Goal: Information Seeking & Learning: Learn about a topic

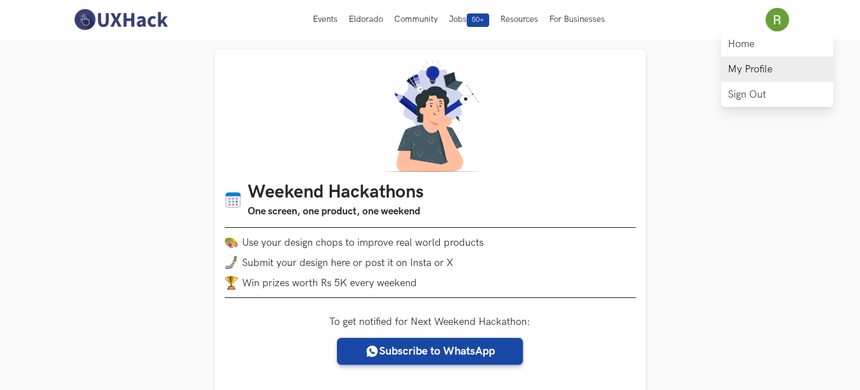
click at [750, 65] on link "My Profile" at bounding box center [777, 69] width 112 height 25
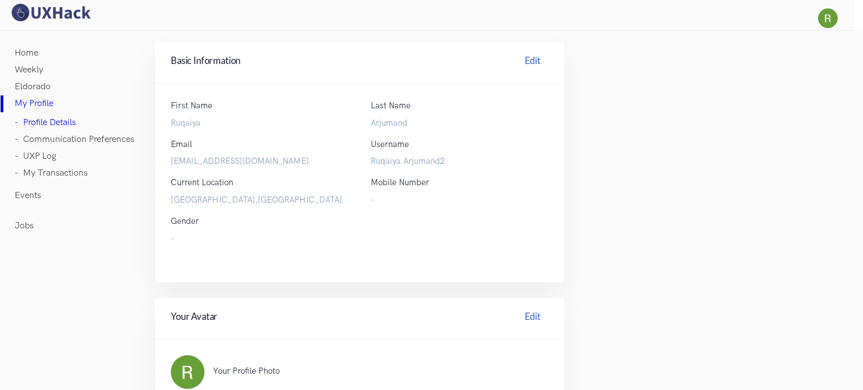
click at [31, 87] on link "Eldorado" at bounding box center [33, 87] width 36 height 17
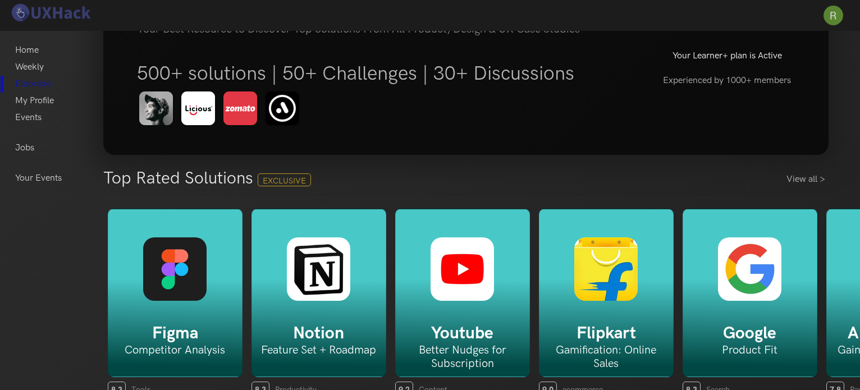
scroll to position [112, 0]
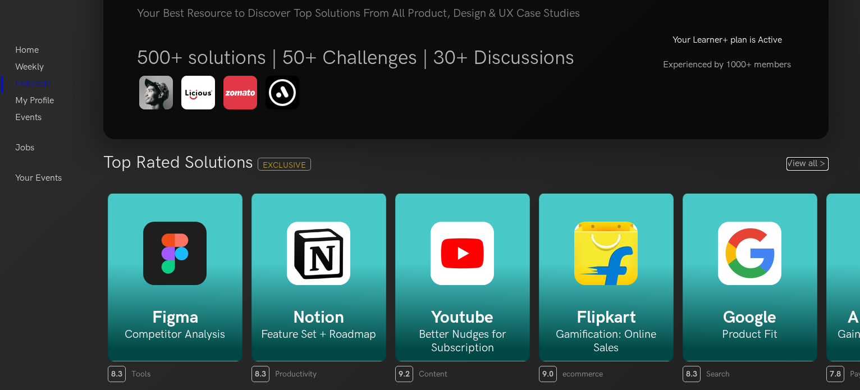
click at [800, 159] on link "View all >" at bounding box center [808, 163] width 42 height 13
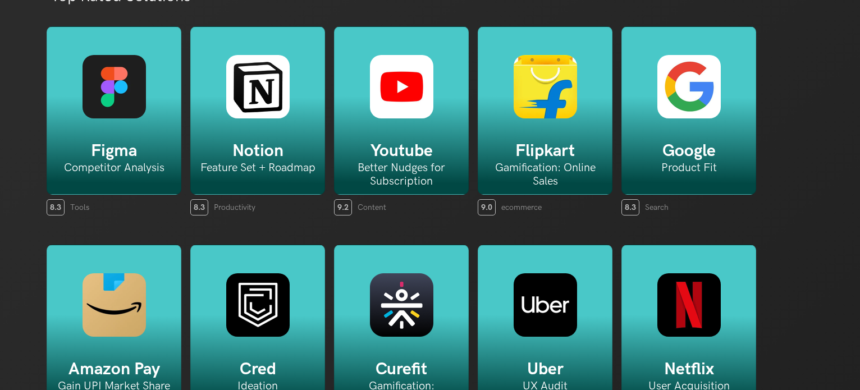
scroll to position [58, 0]
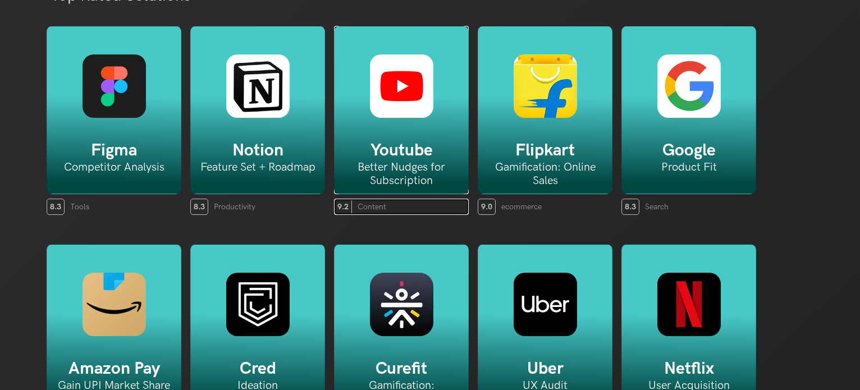
click at [422, 103] on img at bounding box center [401, 85] width 63 height 63
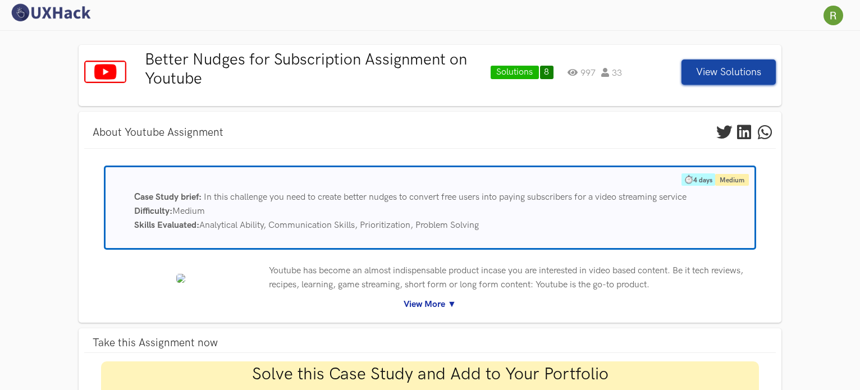
scroll to position [39, 0]
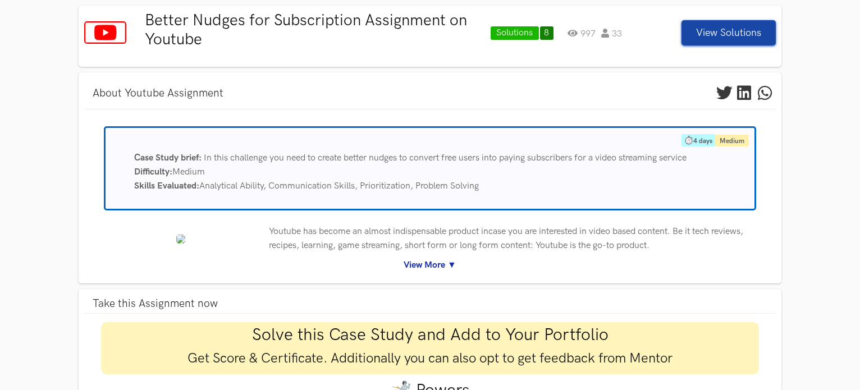
click at [429, 266] on link "View More ▼" at bounding box center [430, 265] width 675 height 14
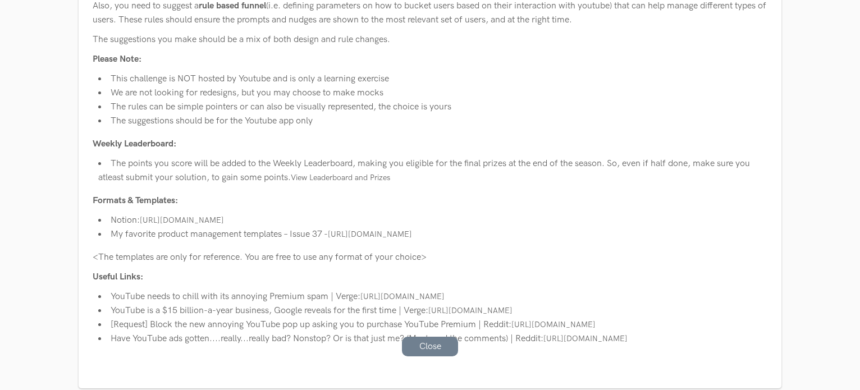
scroll to position [485, 0]
click at [412, 235] on link "[URL][DOMAIN_NAME]" at bounding box center [370, 234] width 84 height 10
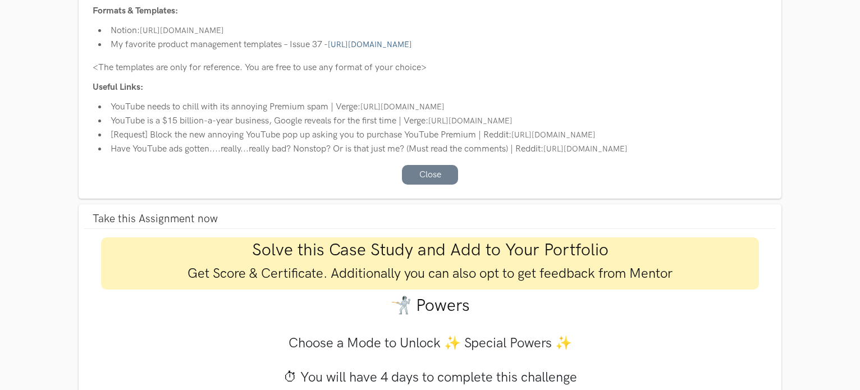
scroll to position [675, 0]
click at [430, 103] on link "[URL][DOMAIN_NAME]" at bounding box center [403, 106] width 84 height 10
click at [459, 125] on link "[URL][DOMAIN_NAME]" at bounding box center [471, 120] width 84 height 10
click at [512, 139] on link "[URL][DOMAIN_NAME]" at bounding box center [554, 134] width 84 height 10
click at [544, 153] on link "[URL][DOMAIN_NAME]" at bounding box center [586, 148] width 84 height 10
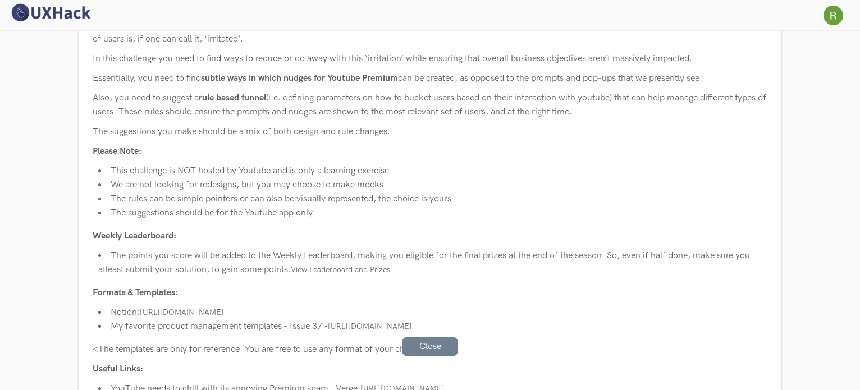
scroll to position [318, 0]
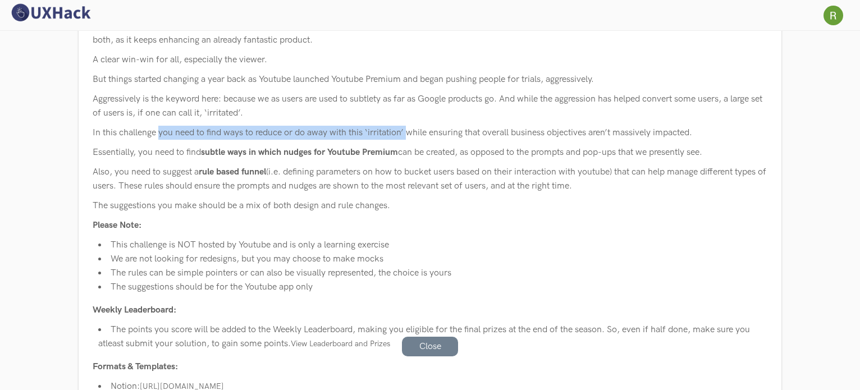
drag, startPoint x: 158, startPoint y: 131, endPoint x: 411, endPoint y: 130, distance: 252.8
click at [411, 130] on p "In this challenge you need to find ways to reduce or do away with this ‘irritat…" at bounding box center [430, 133] width 675 height 14
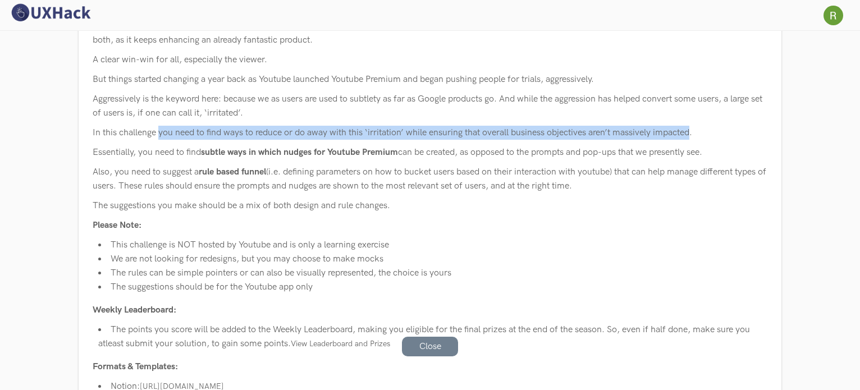
copy p "you need to find ways to reduce or do away with this ‘irritation’ while ensurin…"
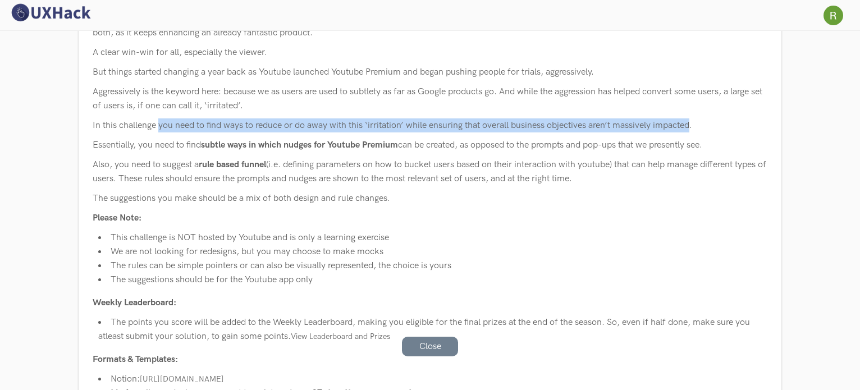
scroll to position [326, 0]
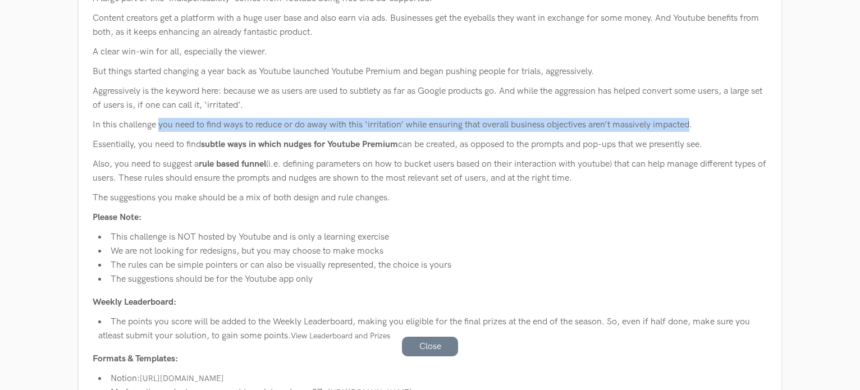
drag, startPoint x: 136, startPoint y: 142, endPoint x: 720, endPoint y: 141, distance: 583.0
click at [720, 141] on p "Essentially, you need to find subtle ways in which nudges for Youtube Premium c…" at bounding box center [430, 145] width 675 height 14
copy p "you need to find subtle ways in which nudges for Youtube Premium can be created…"
drag, startPoint x: 116, startPoint y: 163, endPoint x: 627, endPoint y: 172, distance: 510.7
click at [627, 172] on p "Also, you need to suggest a rule based funnel (i.e. defining parameters on how …" at bounding box center [430, 171] width 675 height 28
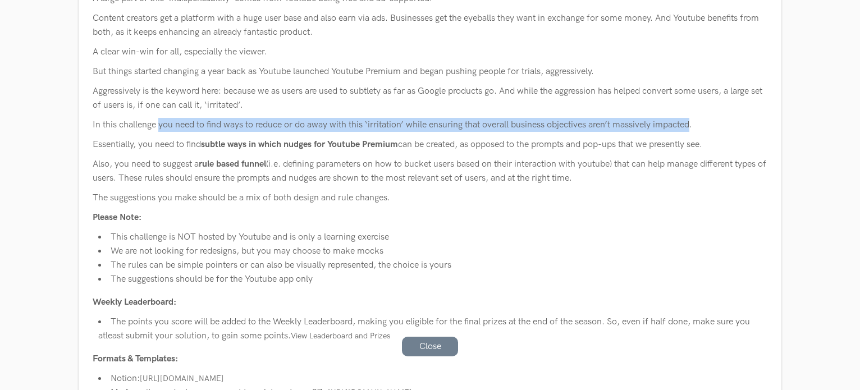
copy p "you need to suggest a rule based funnel (i.e. defining parameters on how to buc…"
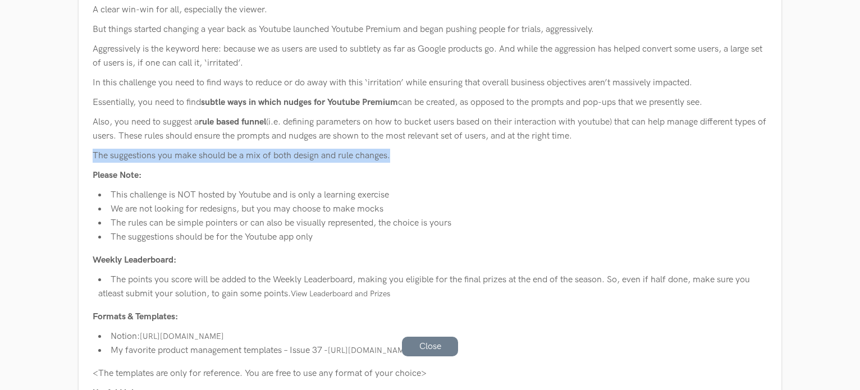
drag, startPoint x: 400, startPoint y: 153, endPoint x: 79, endPoint y: 152, distance: 321.3
click at [79, 152] on div "About Youtube Assignment 4 days Medium Case Study brief: In this challenge you …" at bounding box center [430, 124] width 703 height 761
copy p "The suggestions you make should be a mix of both design and rule changes."
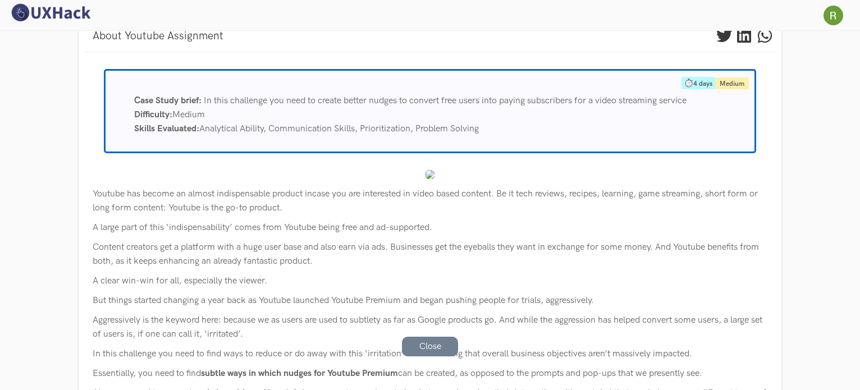
scroll to position [0, 0]
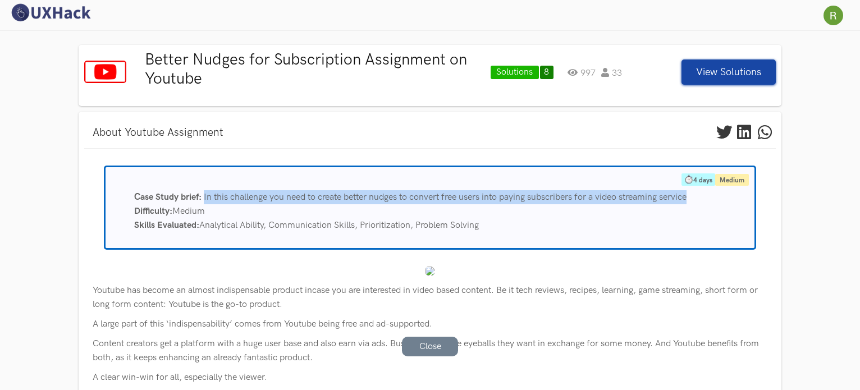
drag, startPoint x: 206, startPoint y: 194, endPoint x: 704, endPoint y: 198, distance: 498.8
click at [704, 198] on div "Case Study brief: In this challenge you need to create better nudges to convert…" at bounding box center [440, 197] width 629 height 14
copy span "In this challenge you need to create better nudges to convert free users into p…"
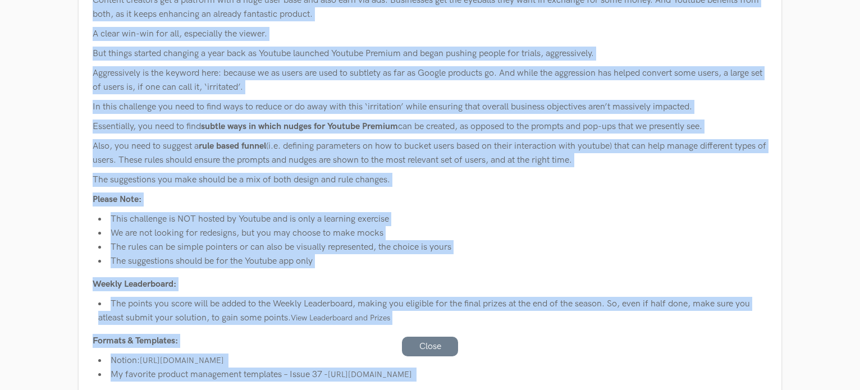
scroll to position [375, 0]
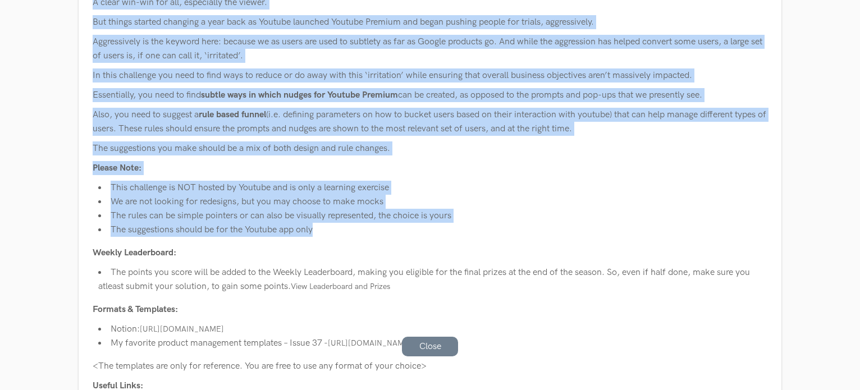
drag, startPoint x: 94, startPoint y: 76, endPoint x: 334, endPoint y: 229, distance: 284.7
click at [334, 229] on div "4 days Medium Case Study brief: In this challenge you need to create better nud…" at bounding box center [430, 136] width 675 height 693
copy div "Loremip dol sitame co adipis elitseddoeius tempori utlabo etd mag aliquaenim ad…"
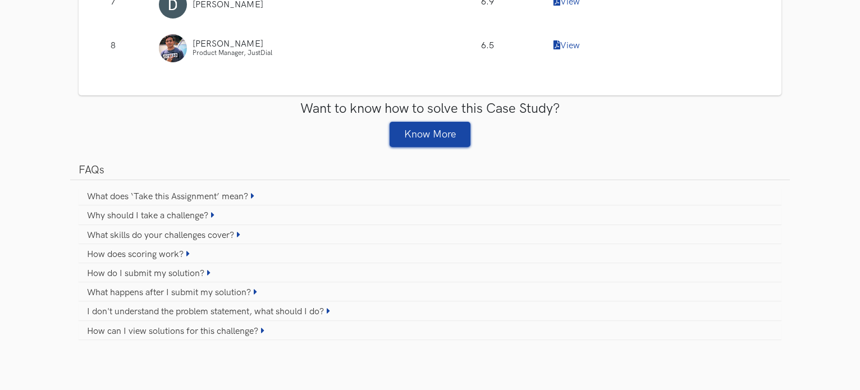
scroll to position [2011, 0]
click at [184, 212] on link "Why should I take a challenge?" at bounding box center [430, 216] width 703 height 16
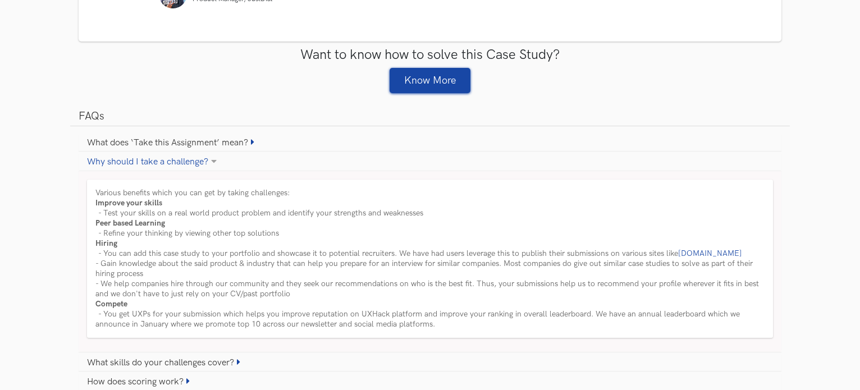
scroll to position [2118, 0]
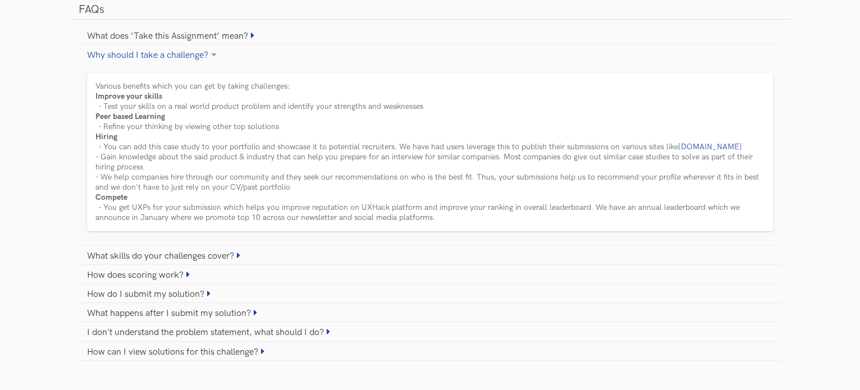
click at [194, 63] on link "Why should I take a challenge?" at bounding box center [430, 55] width 703 height 16
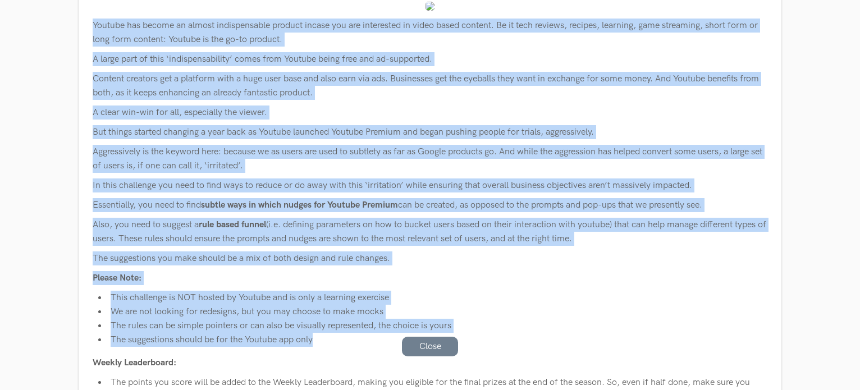
scroll to position [267, 0]
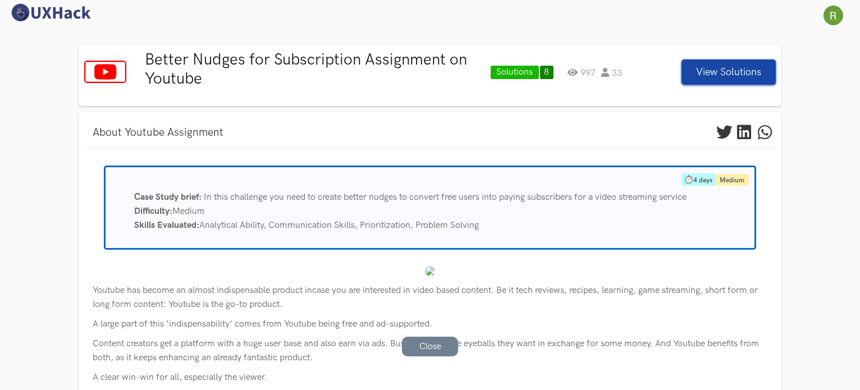
scroll to position [147, 0]
